Goal: Task Accomplishment & Management: Complete application form

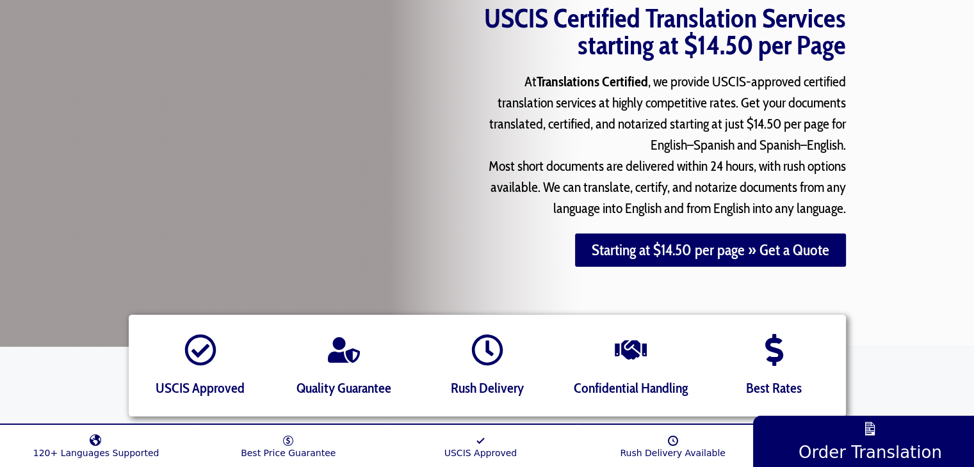
scroll to position [192, 0]
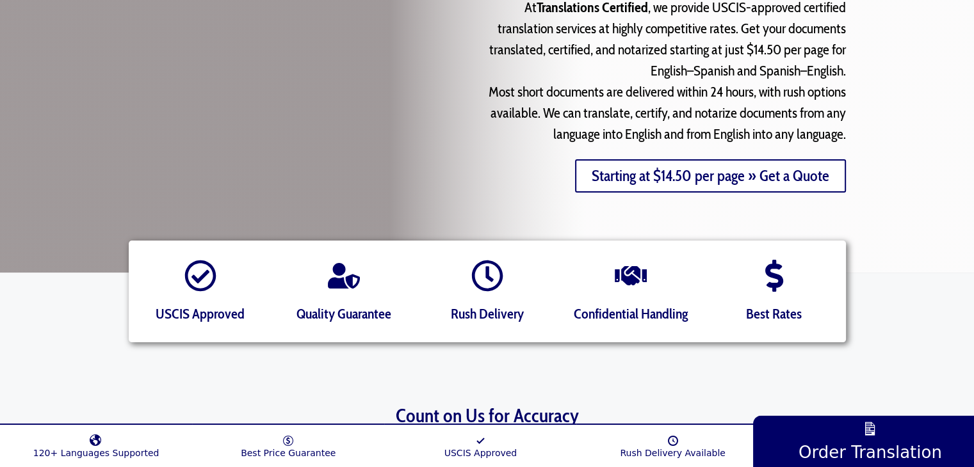
click at [750, 178] on link "Starting at $14.50 per page » Get a Quote" at bounding box center [710, 175] width 271 height 33
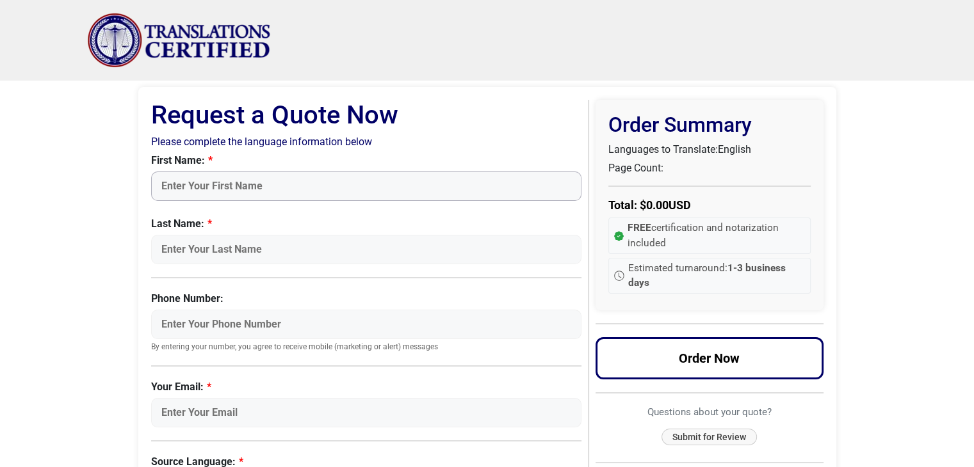
click at [232, 181] on input "First Name:" at bounding box center [366, 186] width 431 height 29
type input "[PERSON_NAME]"
type input "9544464660"
type input "[EMAIL_ADDRESS][DOMAIN_NAME]"
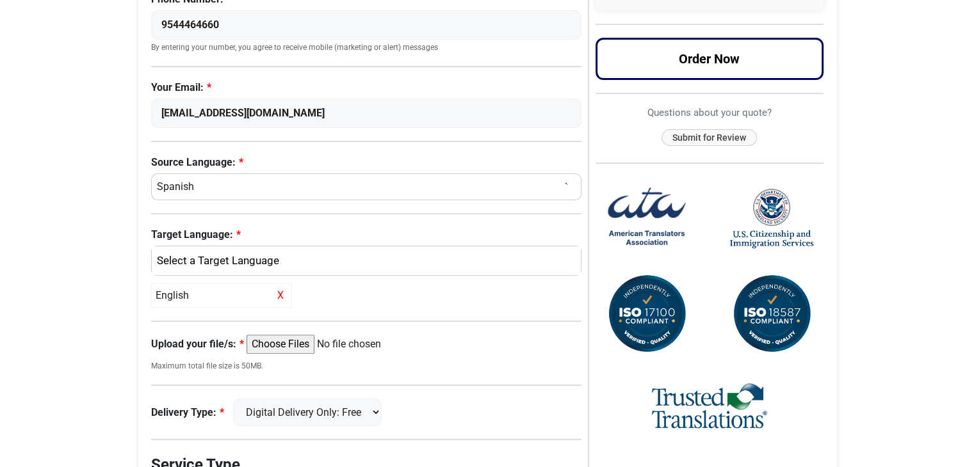
scroll to position [320, 0]
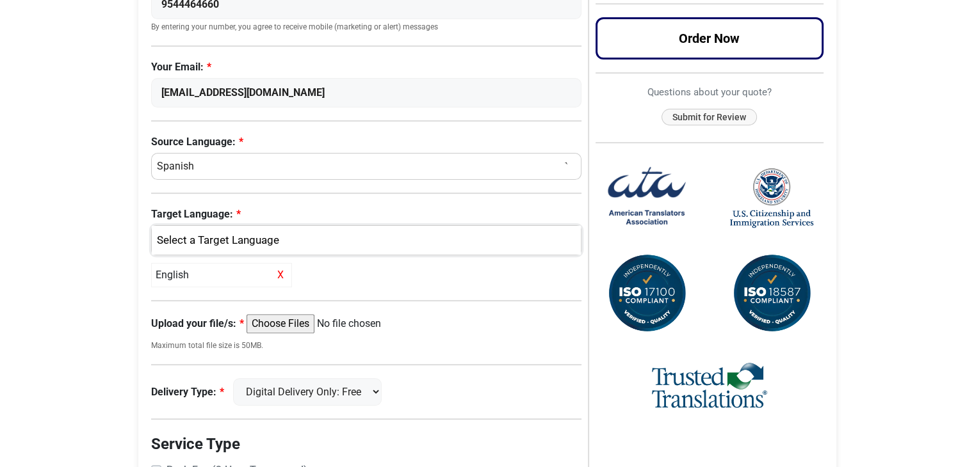
click at [241, 239] on div "English" at bounding box center [363, 240] width 410 height 17
click at [188, 300] on span "English" at bounding box center [183, 302] width 33 height 15
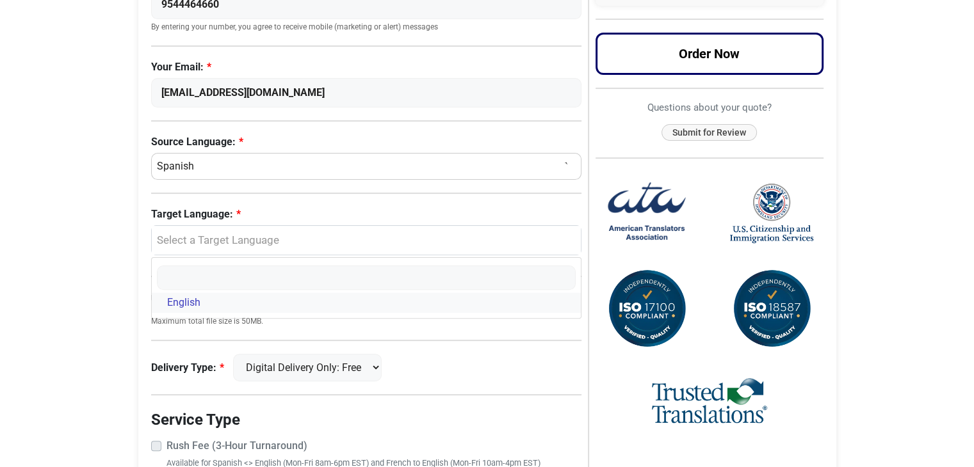
click at [189, 297] on span "English" at bounding box center [183, 302] width 33 height 15
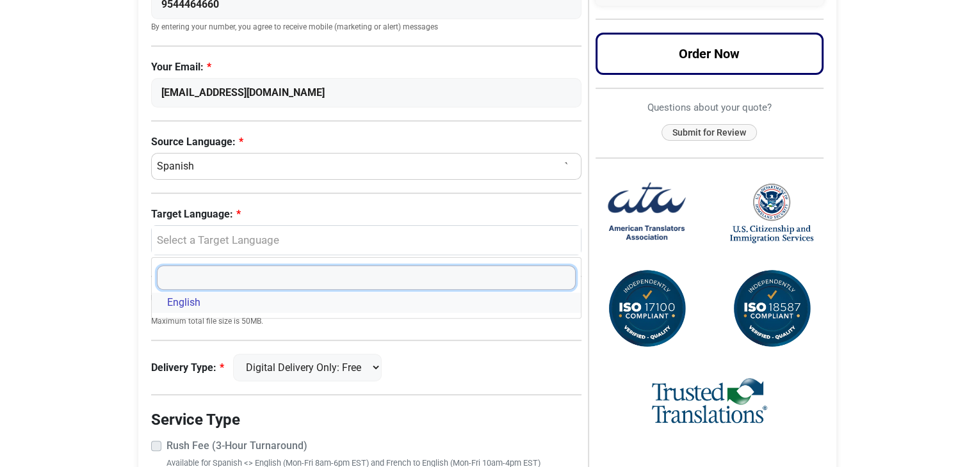
select select "English"
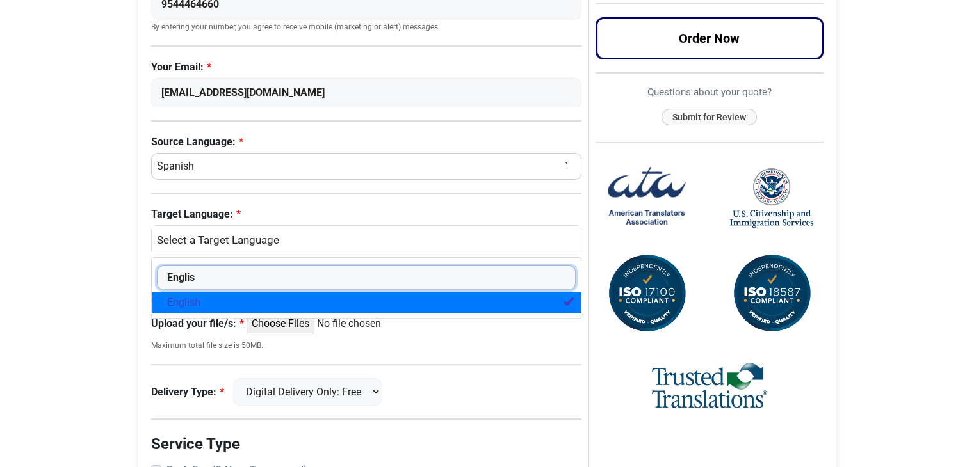
type input "Englis"
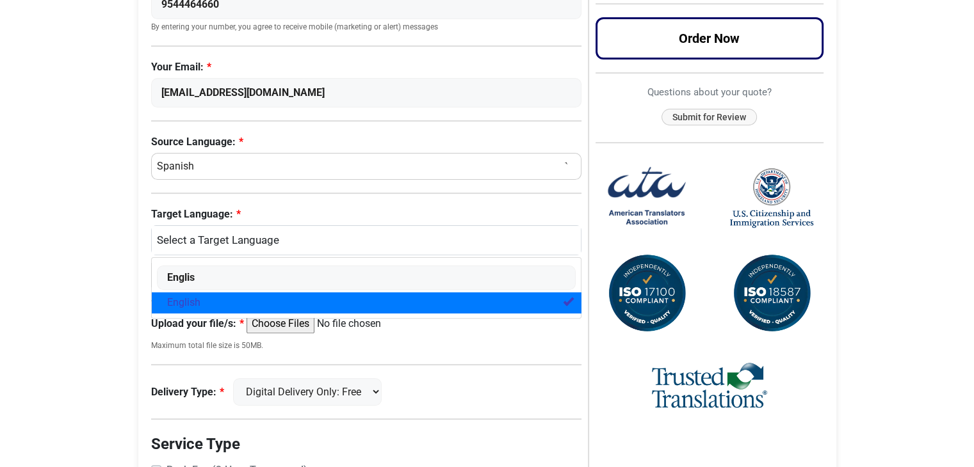
click at [220, 305] on link "English" at bounding box center [367, 303] width 430 height 20
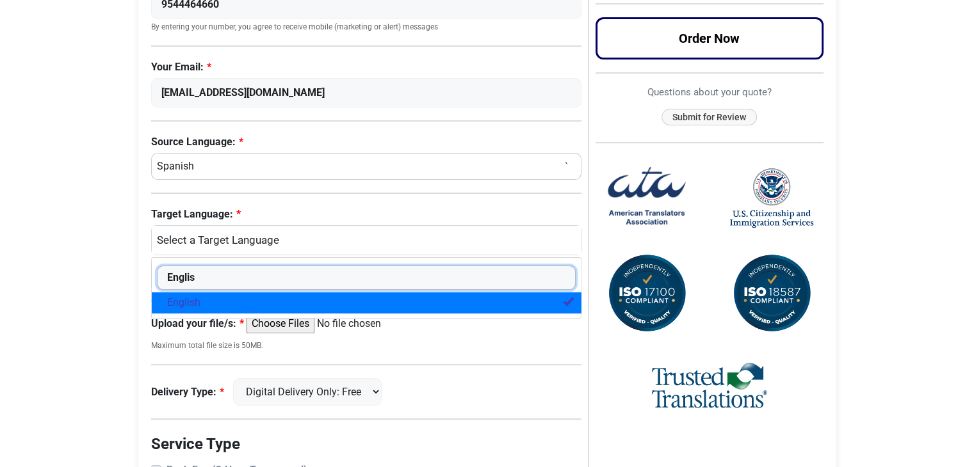
select select
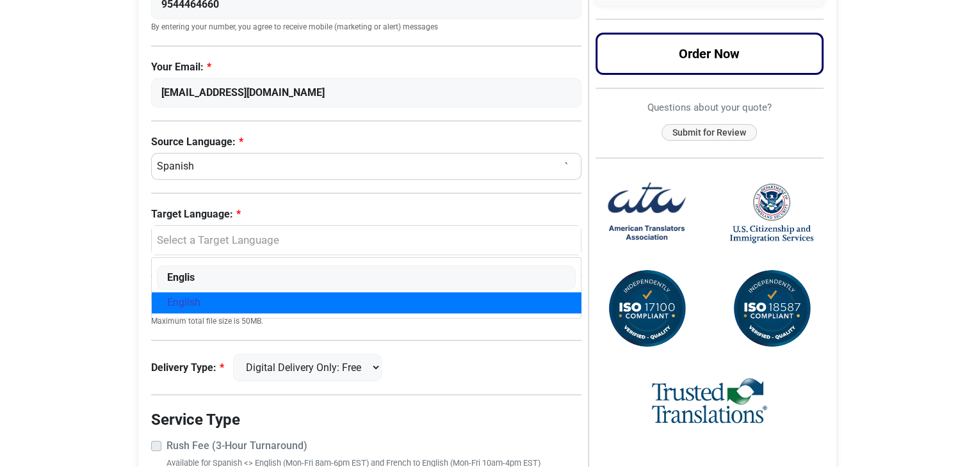
click at [236, 341] on div "Request a Quote Now Please complete the language information below First Name: …" at bounding box center [369, 180] width 437 height 800
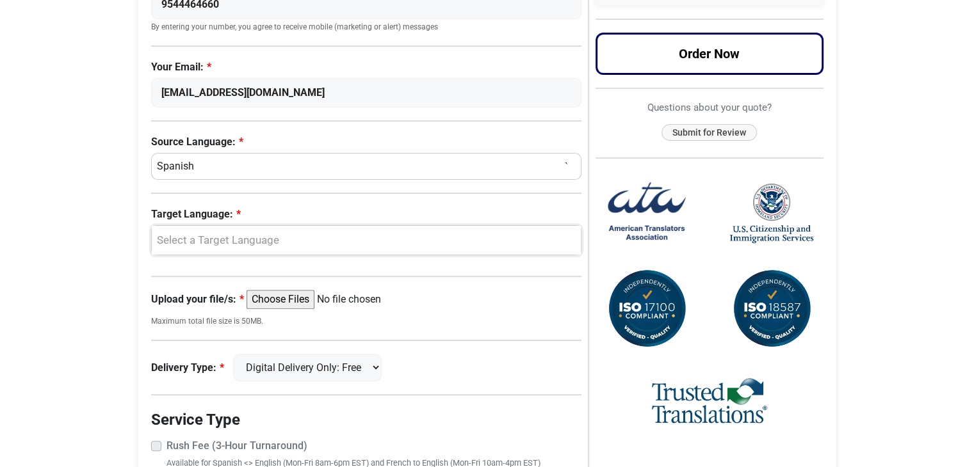
click at [240, 239] on div "Select a Target Language" at bounding box center [363, 240] width 410 height 17
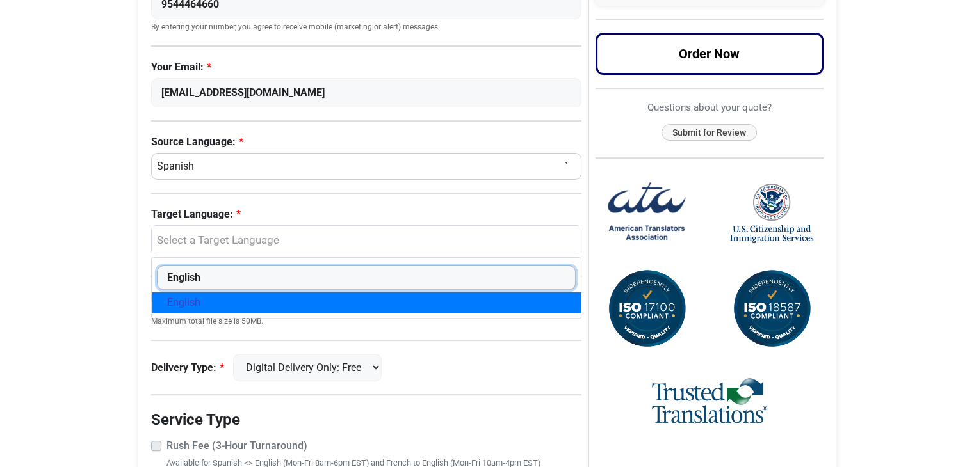
click at [341, 269] on input "English" at bounding box center [366, 278] width 419 height 24
type input "English"
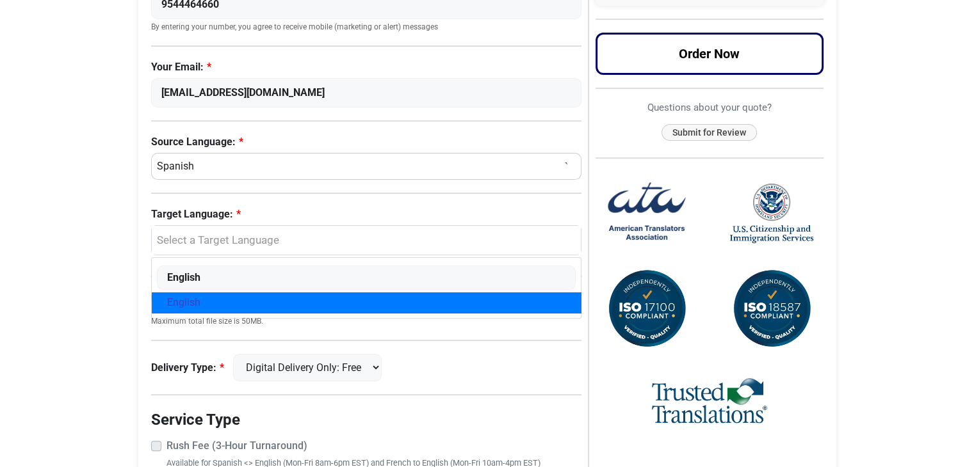
click at [386, 330] on div "Request a Quote Now Please complete the language information below First Name: …" at bounding box center [369, 180] width 437 height 800
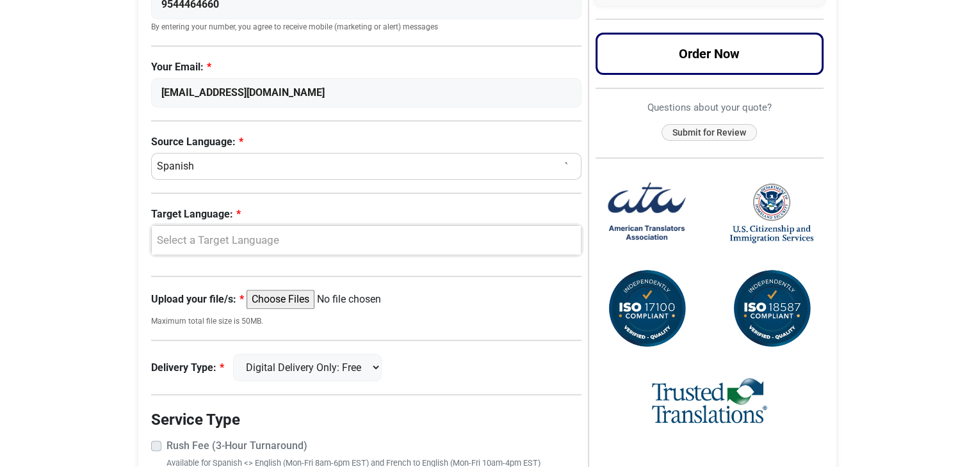
click at [295, 236] on div "Select a Target Language" at bounding box center [363, 240] width 410 height 17
click at [202, 305] on link "English" at bounding box center [367, 303] width 430 height 20
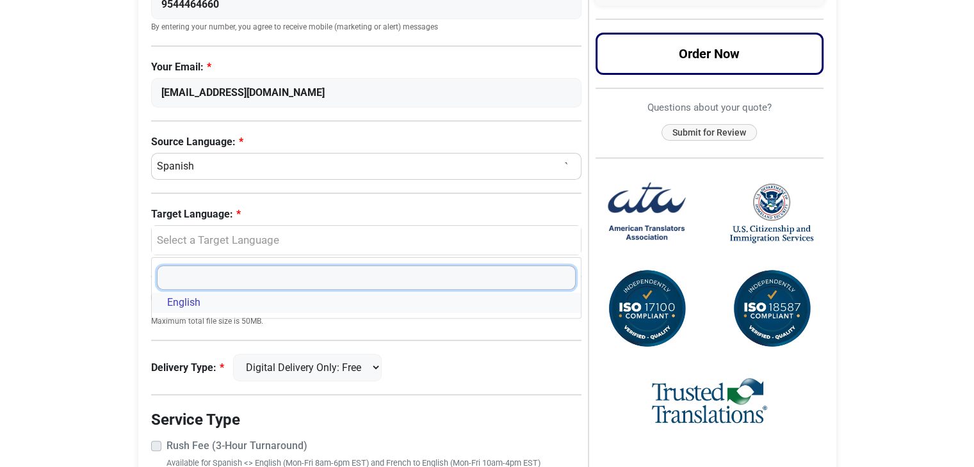
select select "English"
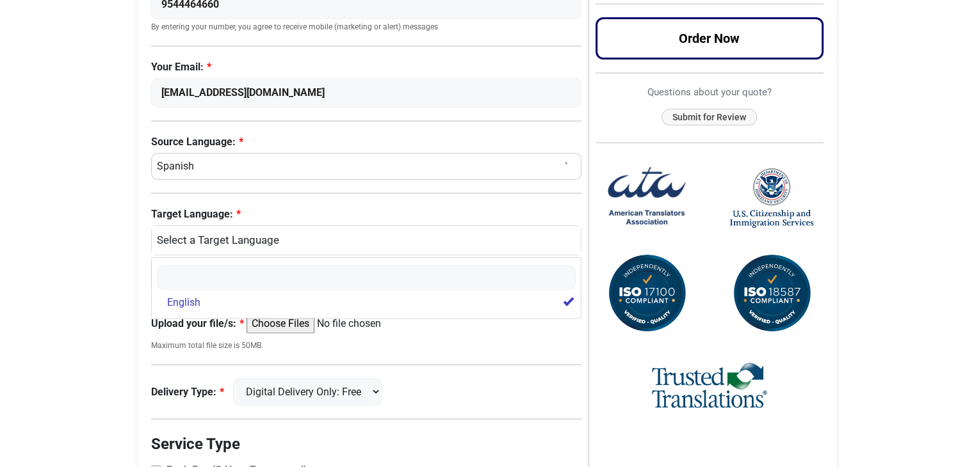
click at [298, 344] on small "Maximum total file size is 50MB." at bounding box center [366, 346] width 431 height 12
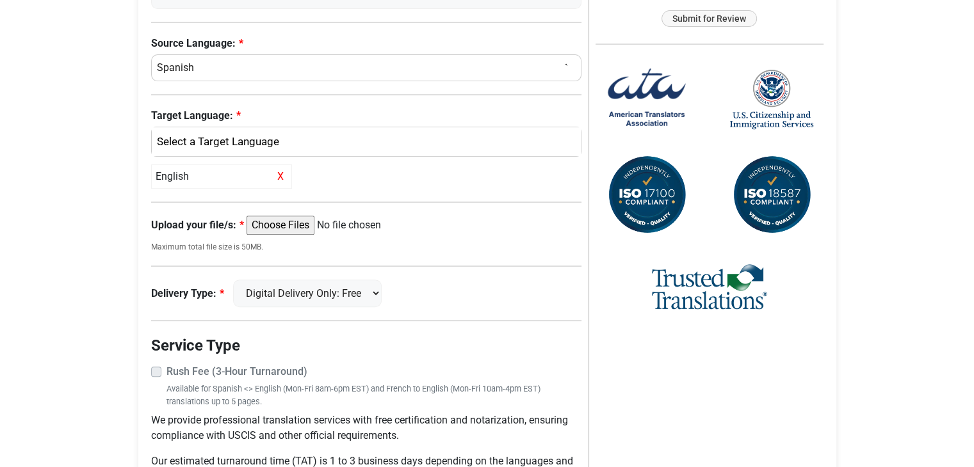
scroll to position [249, 0]
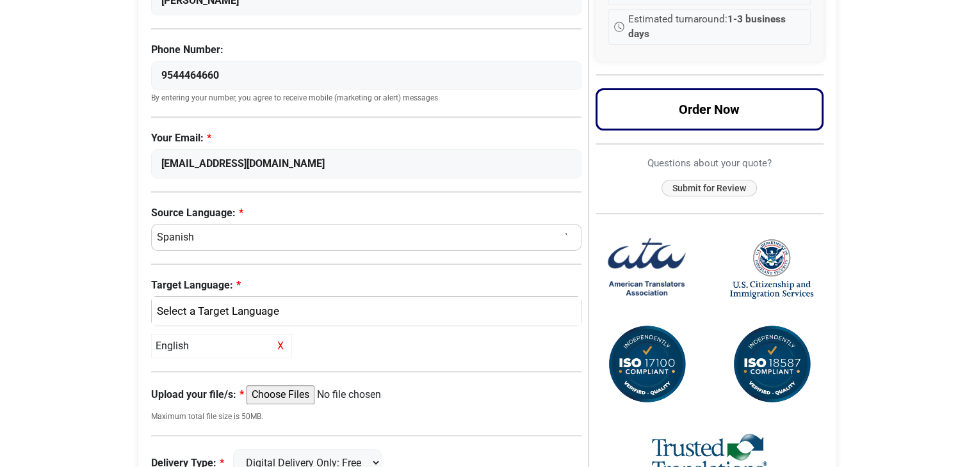
click at [297, 391] on input "Upload your file/s:" at bounding box center [345, 394] width 196 height 19
type input "C:\fakepath\Docs a traducir [PERSON_NAME].pdf"
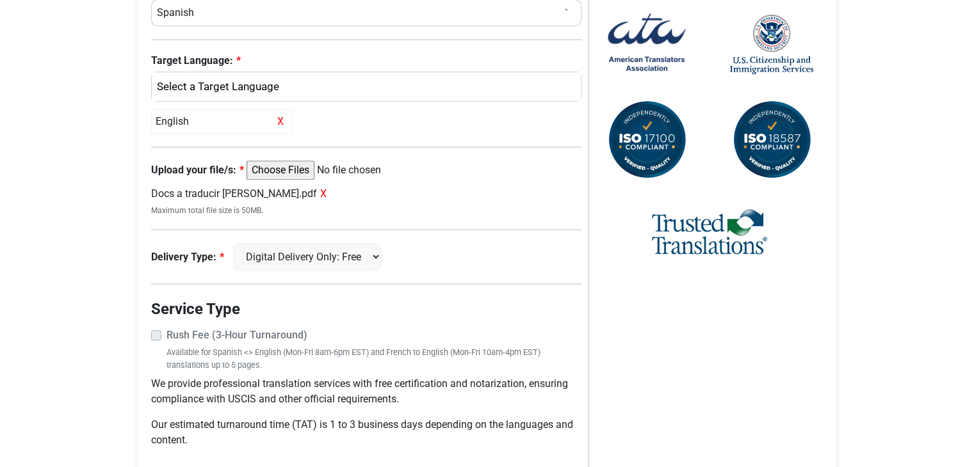
scroll to position [460, 0]
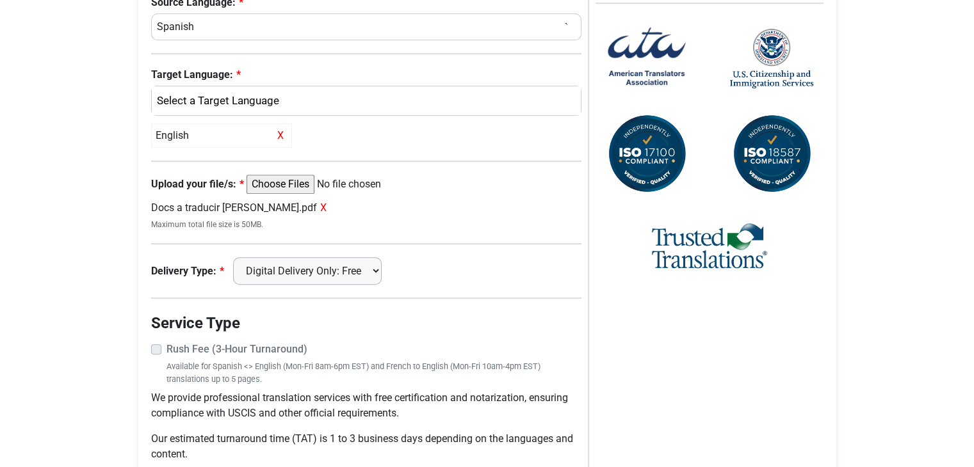
click at [381, 267] on select "Digital Delivery Only: Free FedEx 2 Day: $15" at bounding box center [307, 271] width 149 height 28
select select "fedex-2day"
click at [239, 257] on select "Digital Delivery Only: Free FedEx 2 Day: $15" at bounding box center [307, 271] width 149 height 28
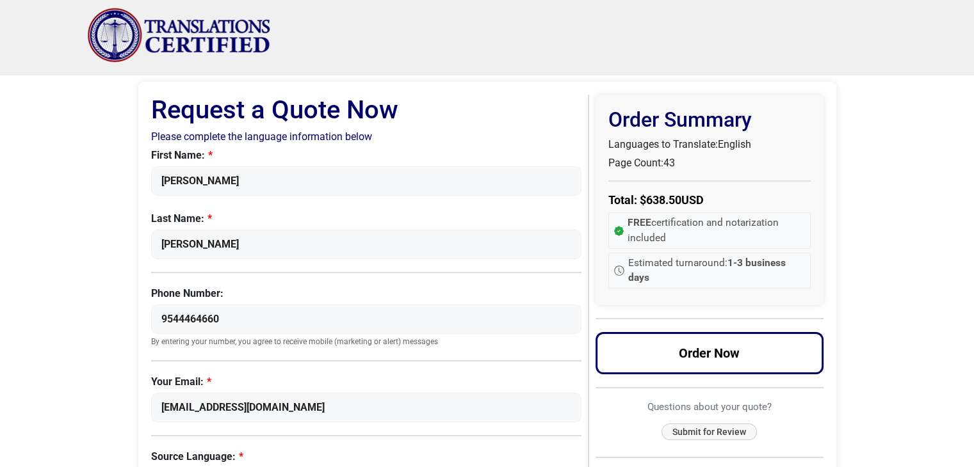
scroll to position [0, 0]
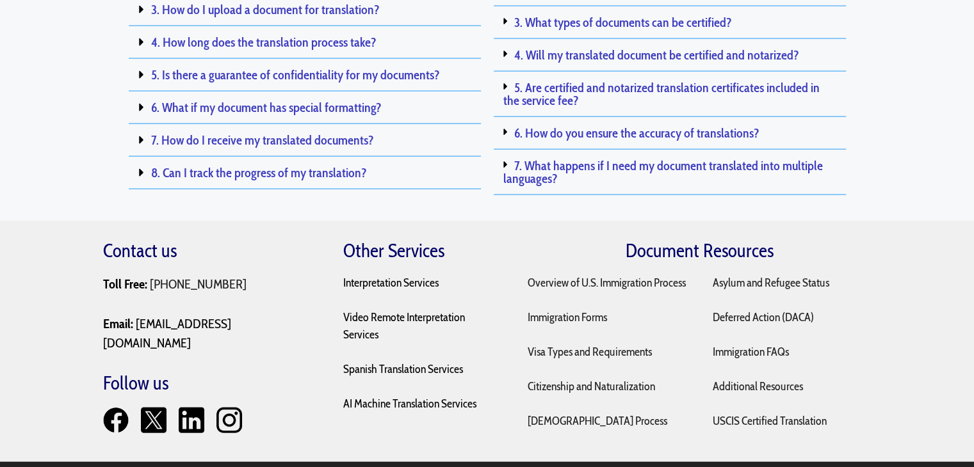
scroll to position [2831, 0]
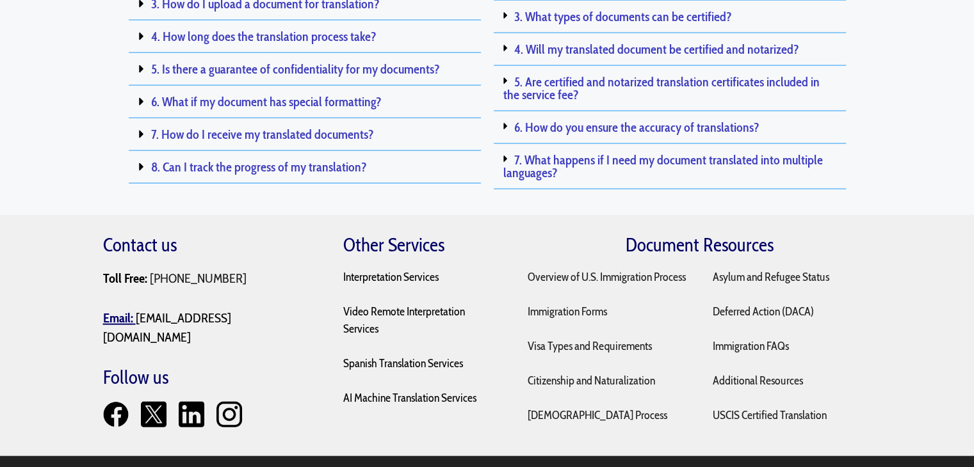
drag, startPoint x: 292, startPoint y: 300, endPoint x: 159, endPoint y: 291, distance: 133.5
click at [138, 297] on div "Contact us Toll Free: +1 (877) 384-6649 Email: sales@translationscertified.com …" at bounding box center [487, 345] width 768 height 223
copy mark "[EMAIL_ADDRESS][DOMAIN_NAME]"
